Goal: Information Seeking & Learning: Learn about a topic

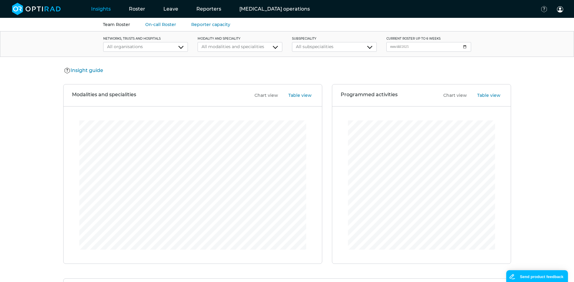
click at [128, 24] on link "Team Roster" at bounding box center [116, 24] width 27 height 5
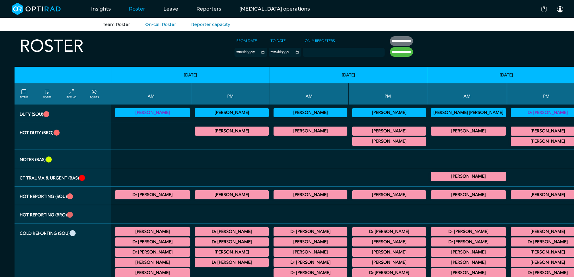
drag, startPoint x: 94, startPoint y: 277, endPoint x: 117, endPoint y: 281, distance: 24.1
click at [117, 277] on html "Insights Current Capacity Roster Team Roster On-call Roster Reporter capacity L…" at bounding box center [287, 138] width 574 height 277
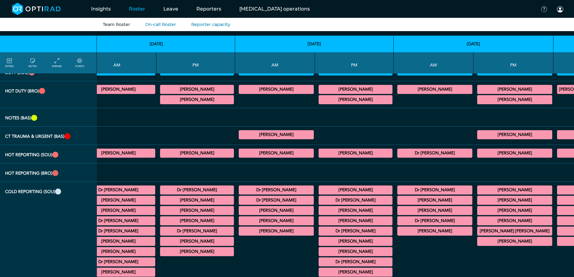
scroll to position [100, 192]
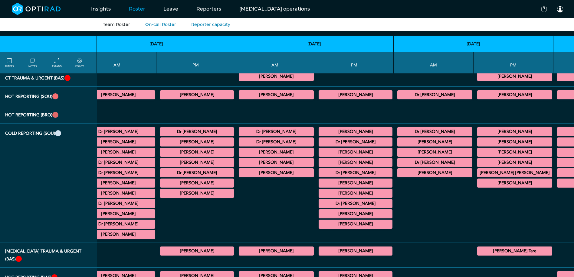
click at [398, 133] on summary "Dr [PERSON_NAME]" at bounding box center [434, 131] width 73 height 7
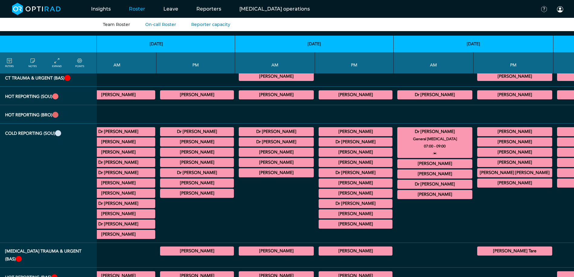
click at [398, 164] on summary "[PERSON_NAME]" at bounding box center [434, 163] width 73 height 7
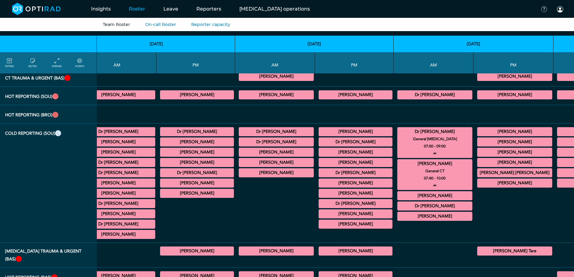
click at [398, 195] on summary "[PERSON_NAME]" at bounding box center [434, 195] width 73 height 7
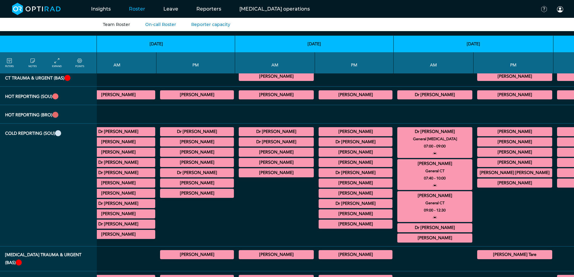
click at [398, 225] on summary "Dr [PERSON_NAME]" at bounding box center [434, 228] width 73 height 7
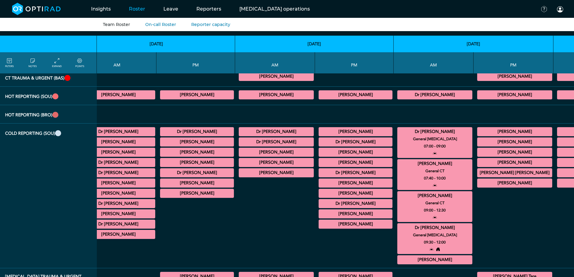
click at [398, 264] on summary "[PERSON_NAME]" at bounding box center [434, 260] width 73 height 7
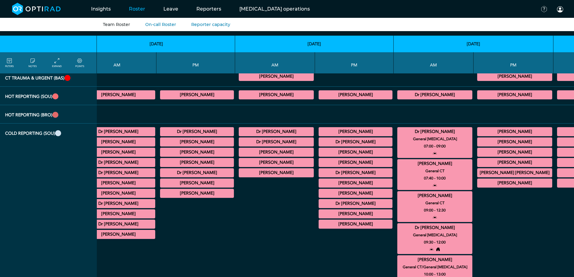
click at [478, 133] on summary "[PERSON_NAME]" at bounding box center [514, 131] width 73 height 7
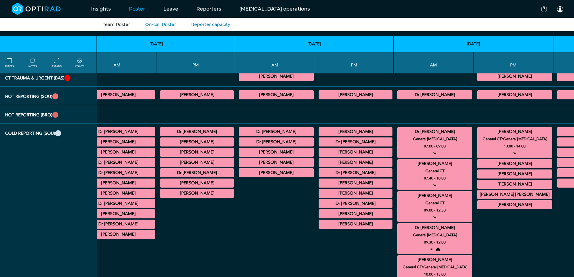
click at [478, 166] on summary "[PERSON_NAME]" at bounding box center [514, 163] width 73 height 7
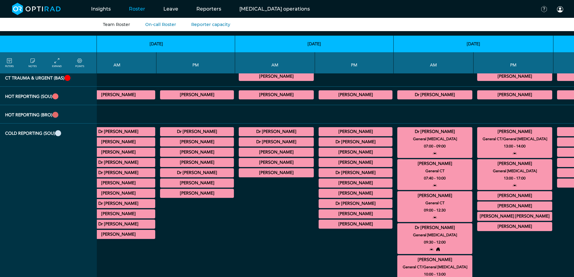
click at [477, 200] on div "[PERSON_NAME] General CT/General [MEDICAL_DATA] 14:00 - 16:00" at bounding box center [514, 196] width 75 height 9
click at [478, 199] on summary "[PERSON_NAME]" at bounding box center [514, 195] width 73 height 7
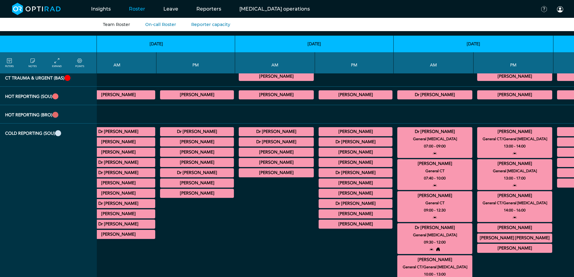
click at [478, 228] on summary "[PERSON_NAME]" at bounding box center [514, 228] width 73 height 7
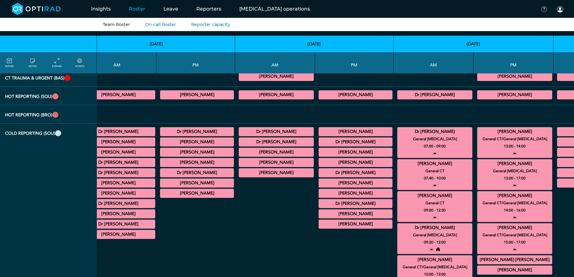
click at [478, 261] on summary "[PERSON_NAME] [PERSON_NAME]" at bounding box center [514, 260] width 73 height 7
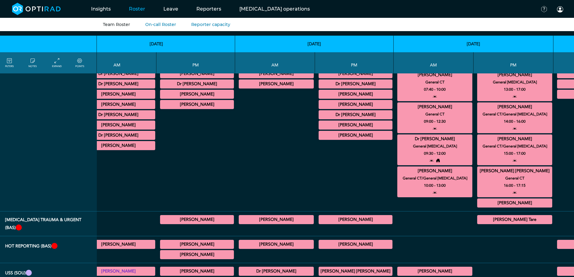
scroll to position [191, 192]
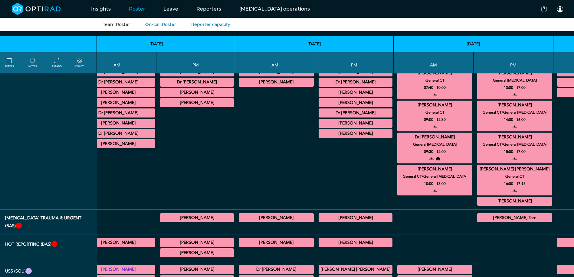
click at [478, 204] on summary "[PERSON_NAME]" at bounding box center [514, 201] width 73 height 7
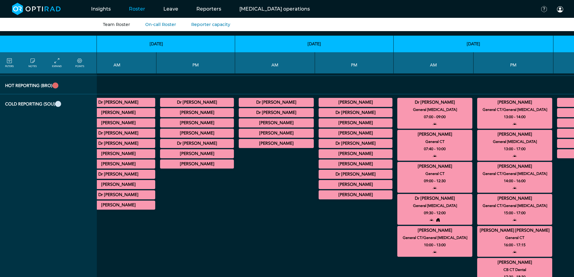
scroll to position [130, 192]
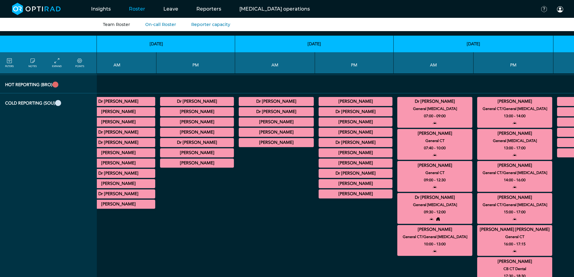
click at [80, 65] on link "POINTS" at bounding box center [79, 62] width 9 height 11
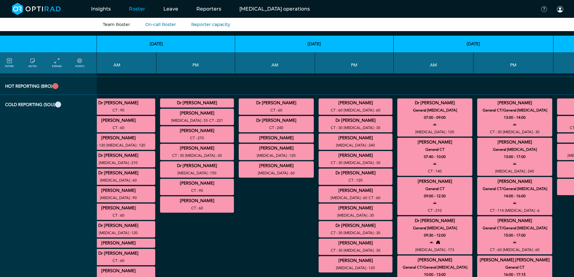
scroll to position [161, 192]
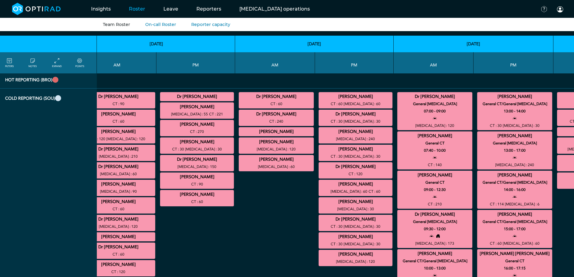
click at [398, 97] on summary "Dr [PERSON_NAME]" at bounding box center [434, 96] width 73 height 7
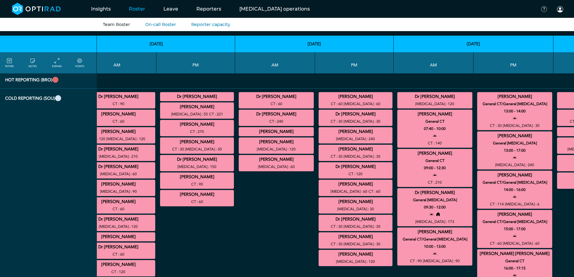
click at [398, 115] on summary "[PERSON_NAME]" at bounding box center [434, 114] width 73 height 7
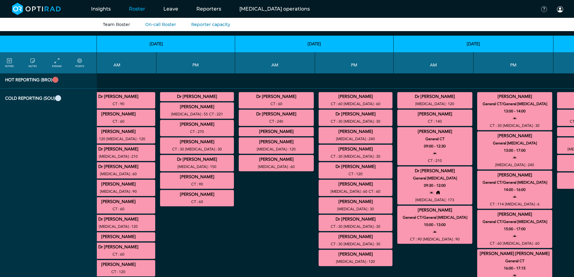
click at [398, 131] on summary "[PERSON_NAME]" at bounding box center [434, 131] width 73 height 7
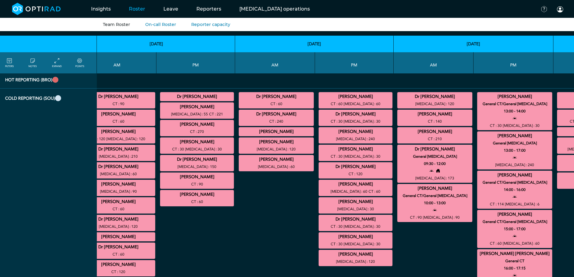
click at [396, 144] on div "Dr [PERSON_NAME] General [MEDICAL_DATA] 07:00 - 09:00 [MEDICAL_DATA] : 120 [PER…" at bounding box center [433, 157] width 75 height 133
click at [397, 146] on div "Dr [PERSON_NAME] General [MEDICAL_DATA] 09:30 - 12:00 [MEDICAL_DATA] : 173" at bounding box center [434, 164] width 75 height 38
click at [398, 149] on summary "Dr [PERSON_NAME]" at bounding box center [434, 149] width 73 height 7
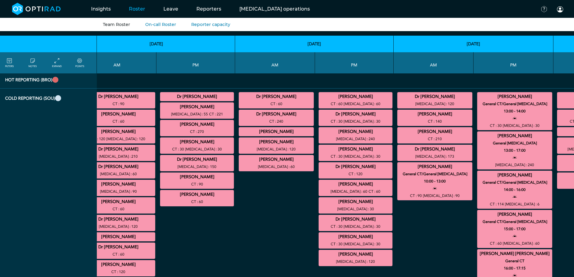
click at [398, 165] on summary "[PERSON_NAME]" at bounding box center [434, 166] width 73 height 7
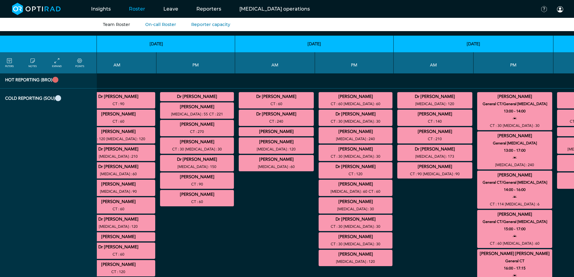
click at [478, 96] on summary "[PERSON_NAME]" at bounding box center [514, 96] width 73 height 7
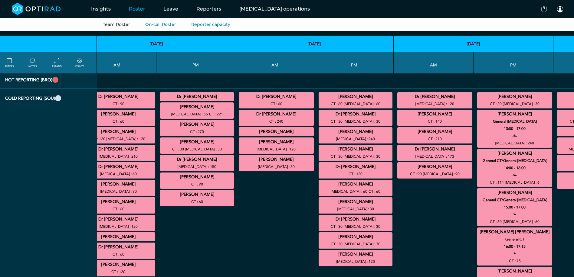
click at [478, 192] on summary "[PERSON_NAME]" at bounding box center [514, 192] width 73 height 7
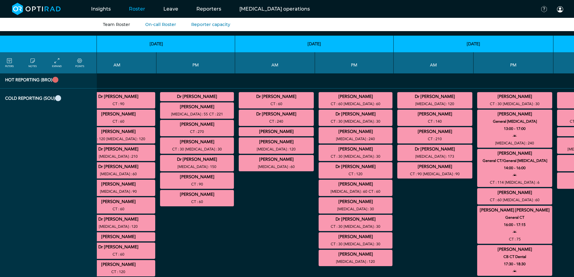
click at [478, 113] on summary "[PERSON_NAME]" at bounding box center [514, 114] width 73 height 7
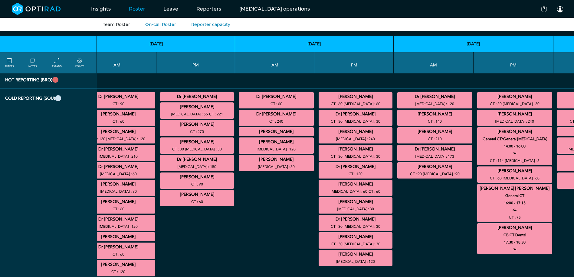
click at [478, 132] on summary "[PERSON_NAME]" at bounding box center [514, 131] width 73 height 7
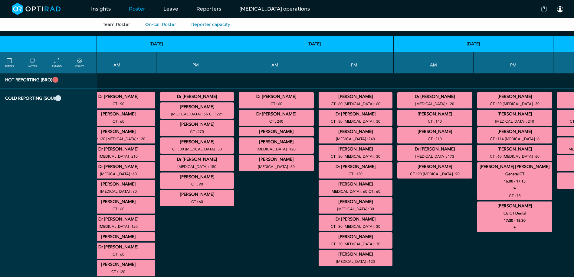
click at [478, 164] on summary "[PERSON_NAME] [PERSON_NAME]" at bounding box center [514, 166] width 73 height 7
